Goal: Complete application form

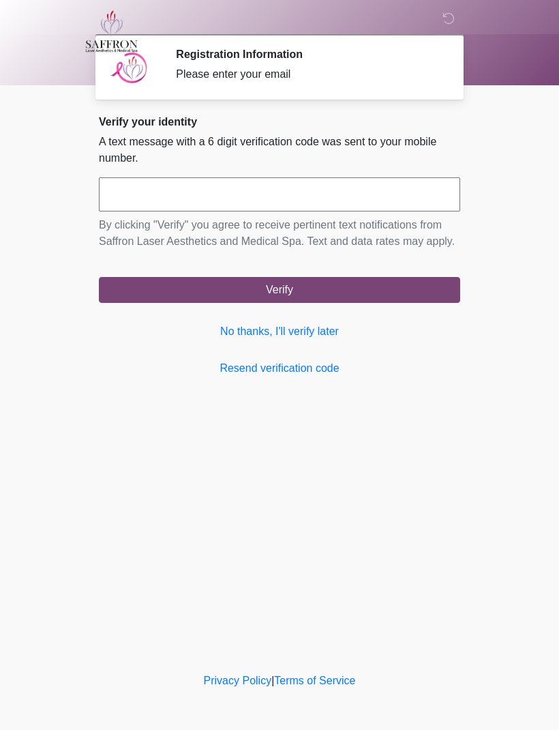
click at [365, 191] on input "text" at bounding box center [280, 194] width 362 height 34
type input "******"
click at [353, 303] on button "Verify" at bounding box center [280, 290] width 362 height 26
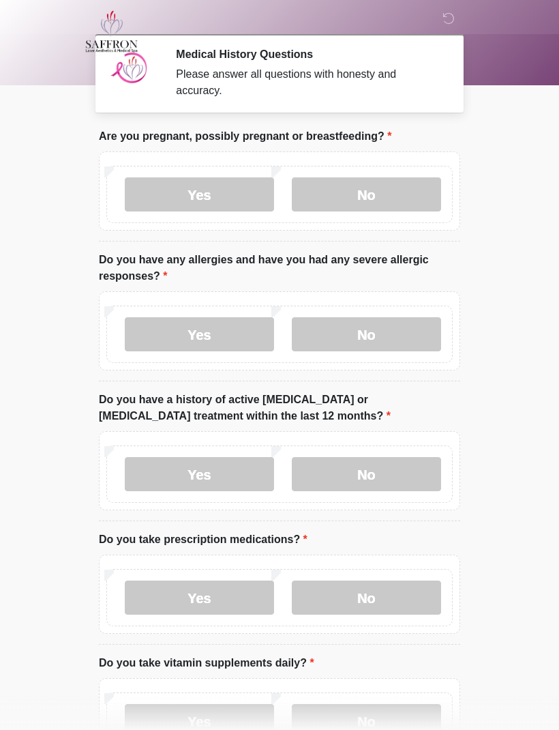
click at [390, 186] on label "No" at bounding box center [366, 194] width 149 height 34
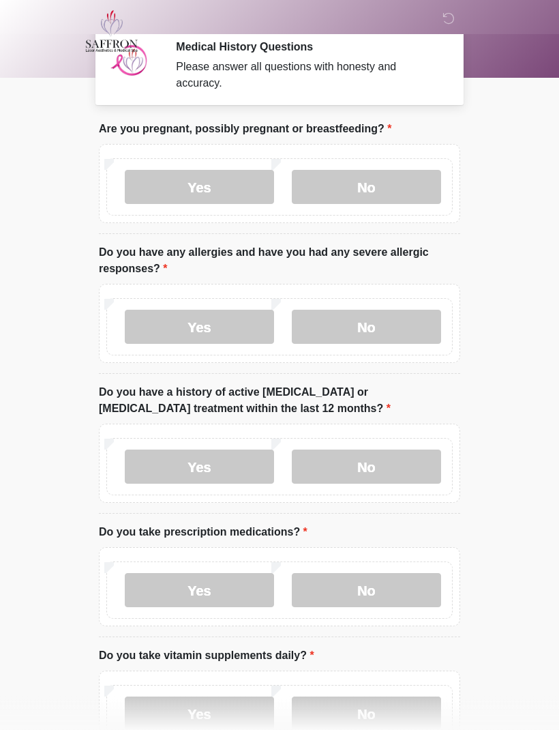
scroll to position [8, 0]
click at [393, 336] on label "No" at bounding box center [366, 327] width 149 height 34
click at [402, 461] on label "No" at bounding box center [366, 467] width 149 height 34
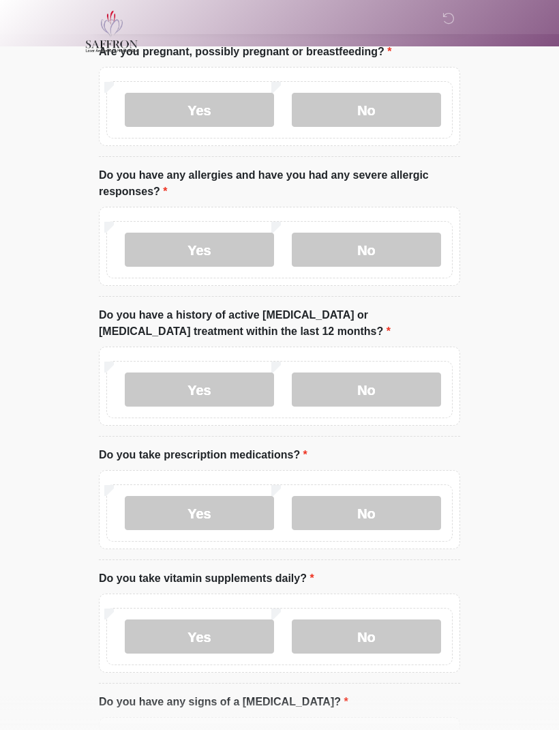
scroll to position [124, 0]
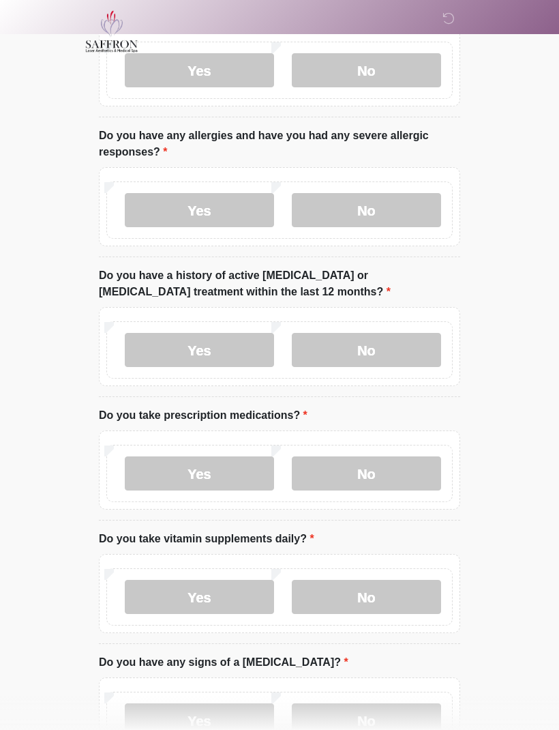
click at [390, 471] on label "No" at bounding box center [366, 473] width 149 height 34
click at [229, 471] on label "Yes" at bounding box center [199, 473] width 149 height 34
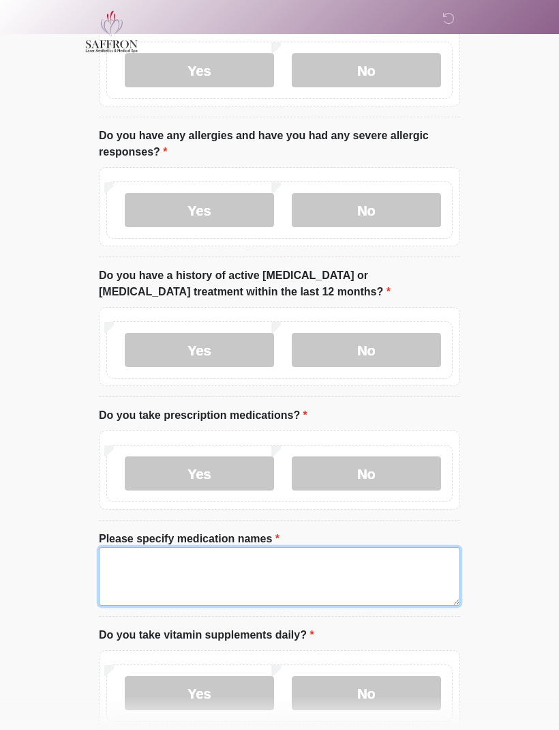
click at [362, 573] on textarea "Please specify medication names" at bounding box center [280, 576] width 362 height 59
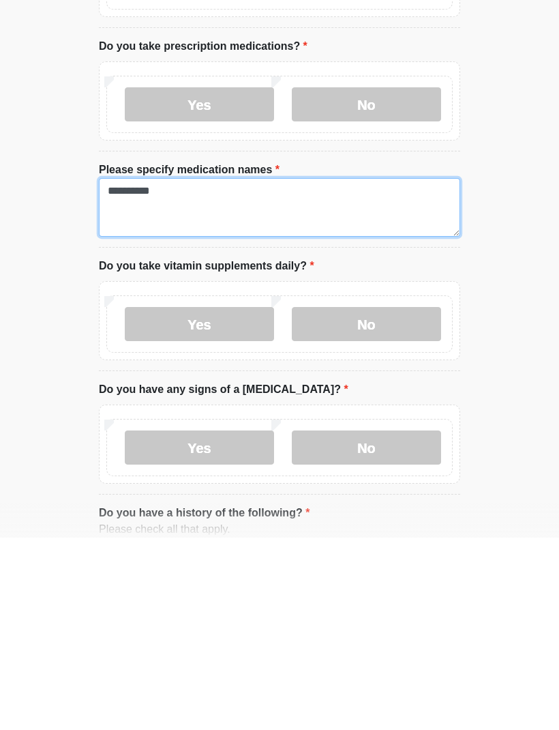
type textarea "**********"
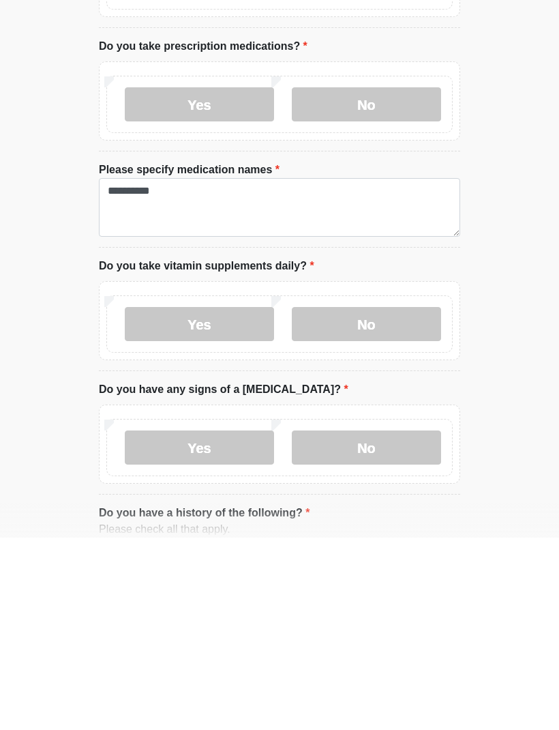
click at [394, 499] on label "No" at bounding box center [366, 516] width 149 height 34
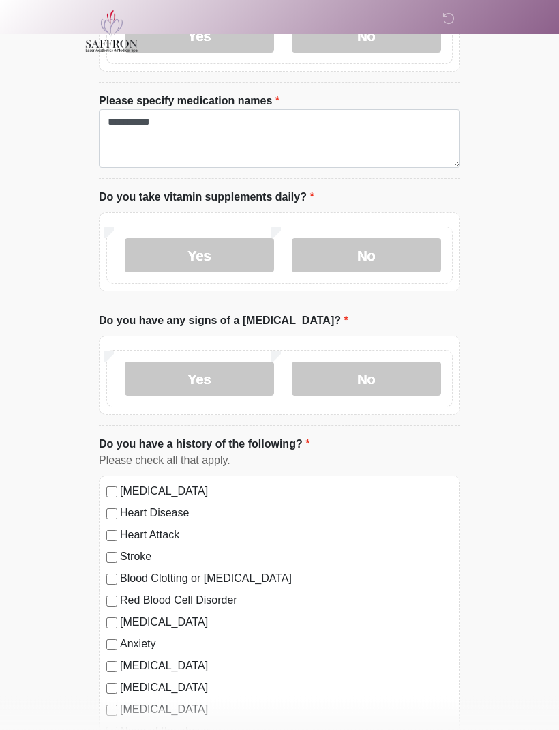
scroll to position [563, 0]
click at [408, 370] on label "No" at bounding box center [366, 378] width 149 height 34
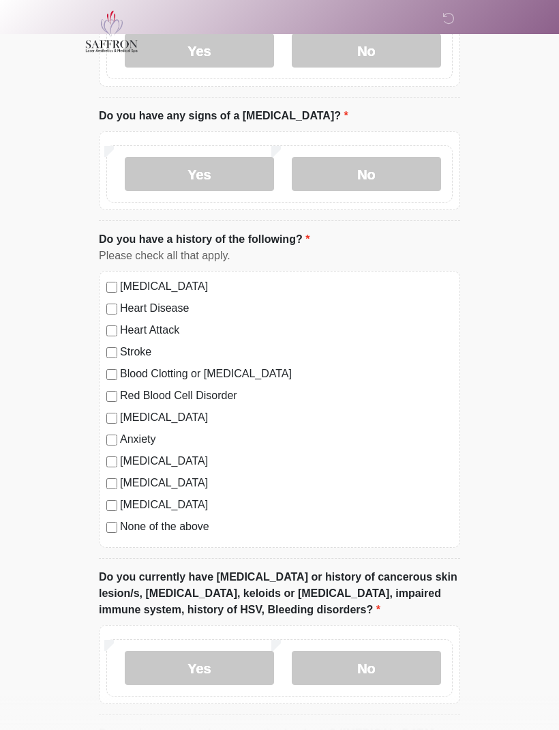
scroll to position [795, 0]
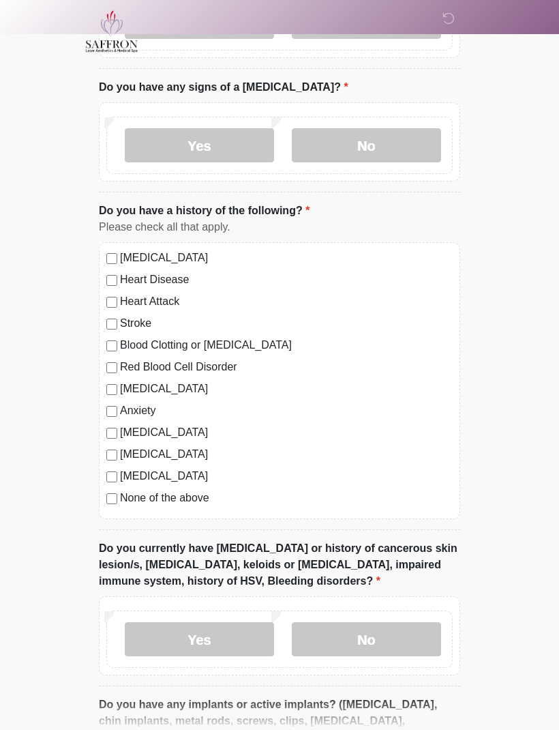
click at [146, 501] on label "None of the above" at bounding box center [286, 498] width 333 height 16
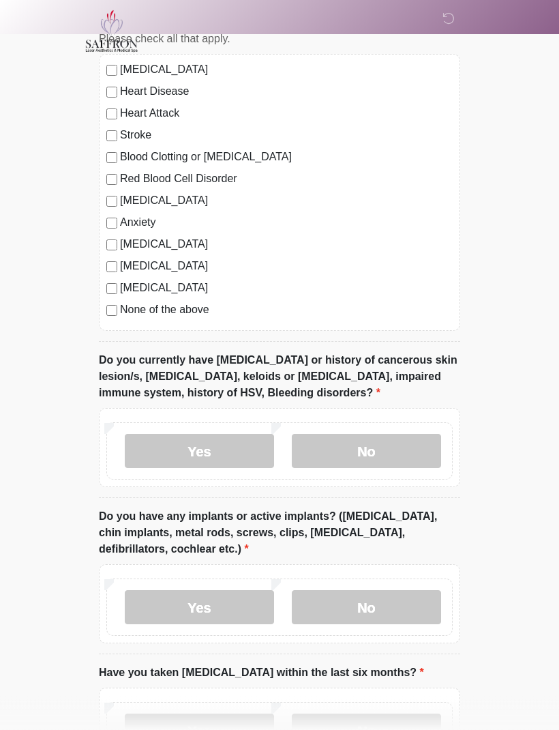
click at [415, 449] on label "No" at bounding box center [366, 452] width 149 height 34
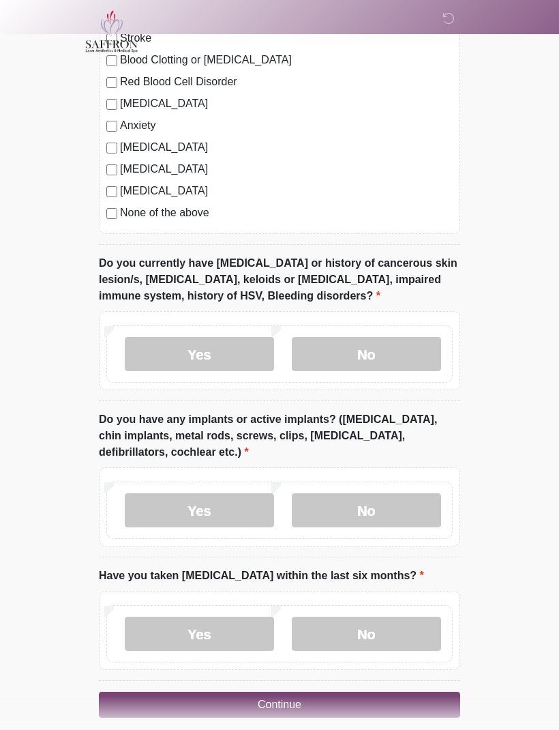
click at [410, 511] on label "No" at bounding box center [366, 510] width 149 height 34
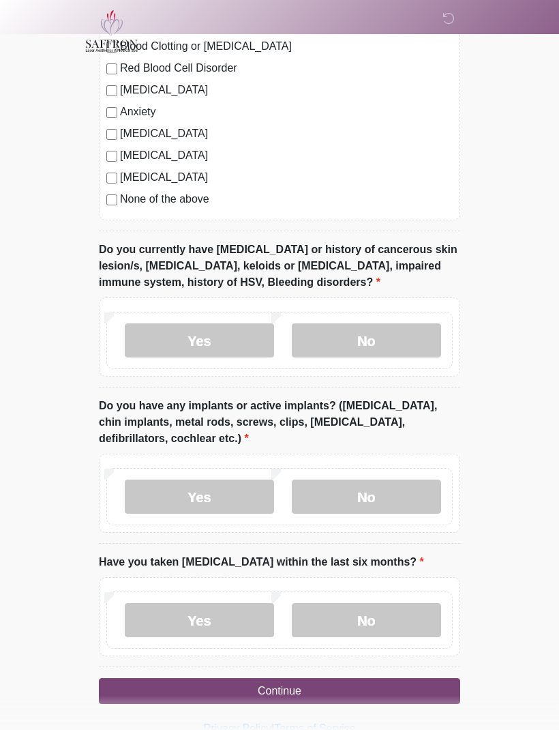
click at [358, 613] on label "No" at bounding box center [366, 621] width 149 height 34
click at [396, 690] on button "Continue" at bounding box center [280, 692] width 362 height 26
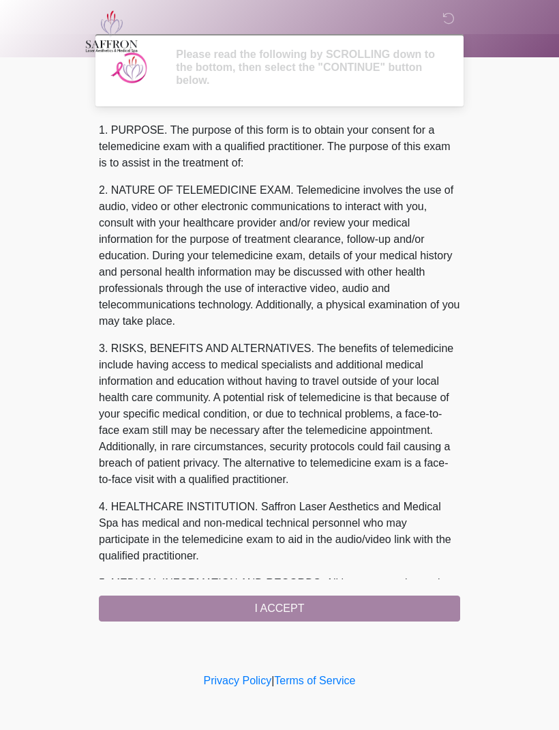
scroll to position [0, 0]
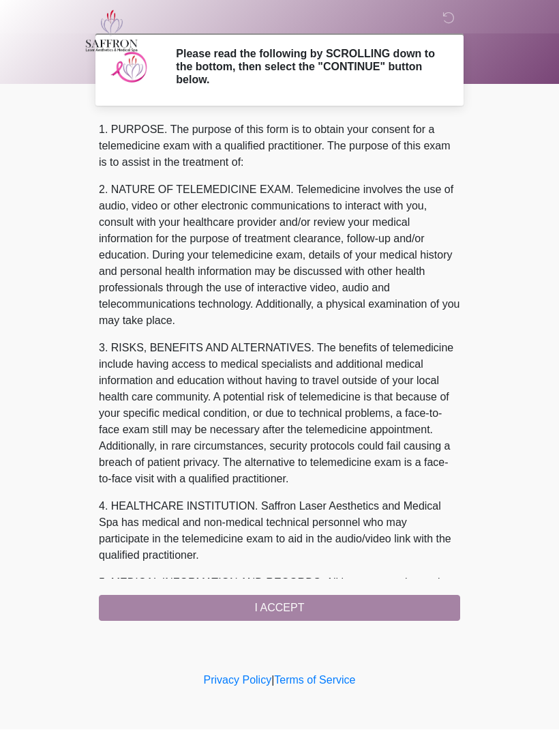
click at [379, 607] on div "1. PURPOSE. The purpose of this form is to obtain your consent for a telemedici…" at bounding box center [280, 371] width 362 height 499
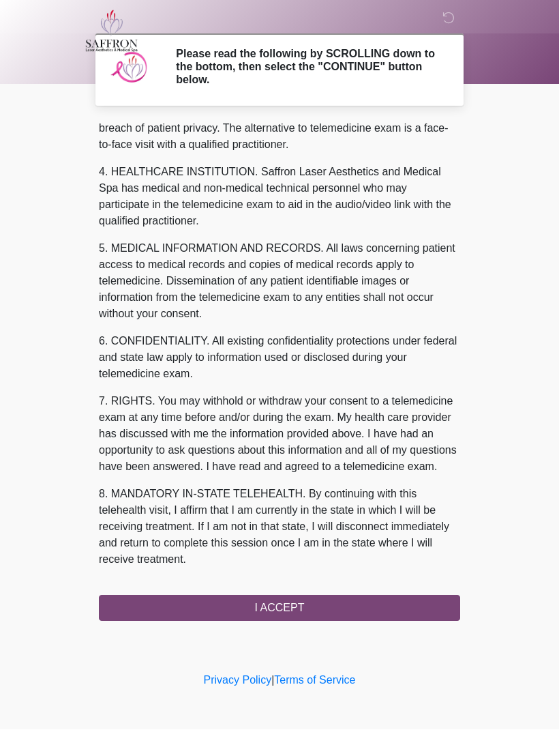
click at [334, 608] on button "I ACCEPT" at bounding box center [280, 609] width 362 height 26
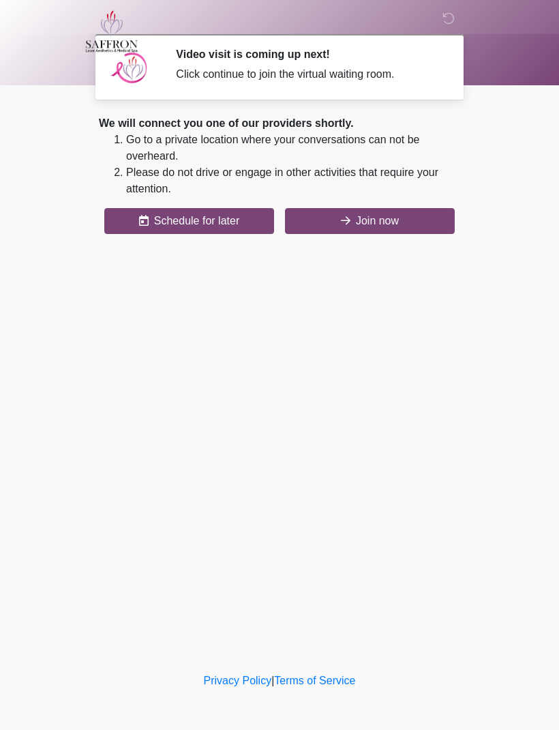
click at [422, 218] on button "Join now" at bounding box center [370, 221] width 170 height 26
click at [408, 222] on button "Join now" at bounding box center [370, 221] width 170 height 26
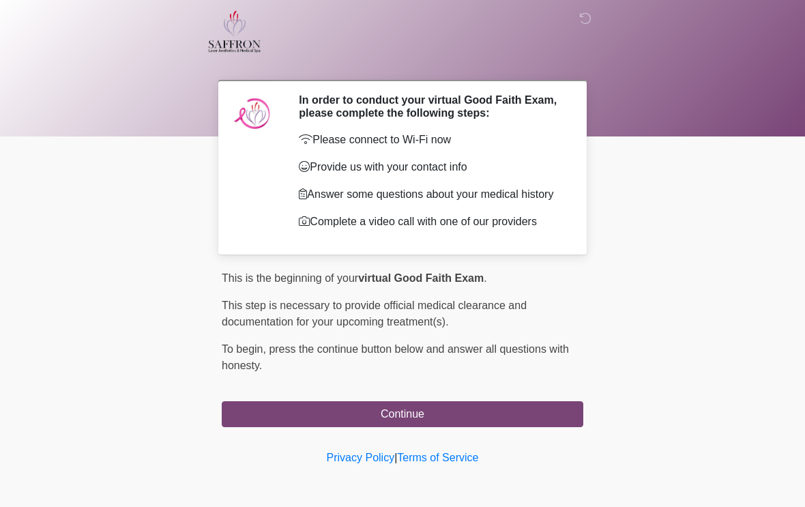
click at [37, 3] on nav at bounding box center [392, 31] width 805 height 63
